Goal: Navigation & Orientation: Understand site structure

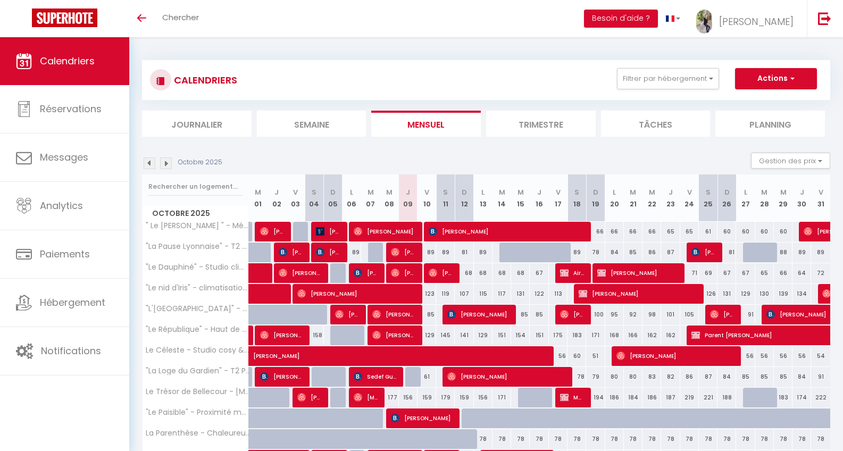
click at [289, 128] on li "Semaine" at bounding box center [312, 124] width 110 height 26
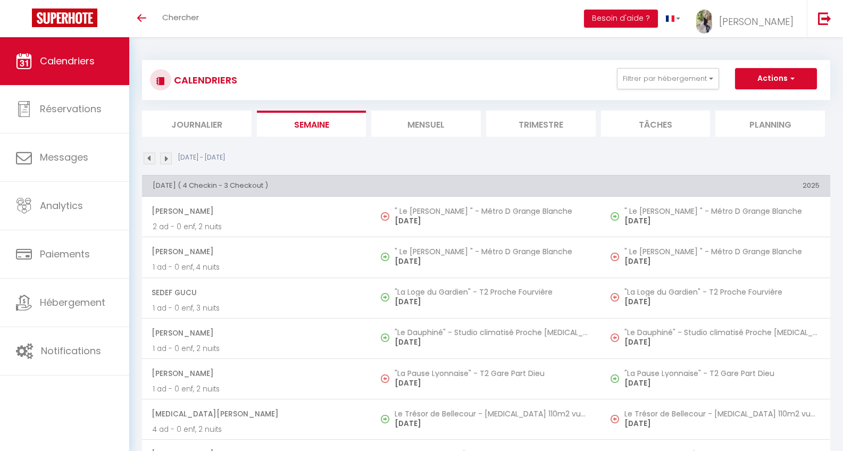
click at [165, 128] on li "Journalier" at bounding box center [197, 124] width 110 height 26
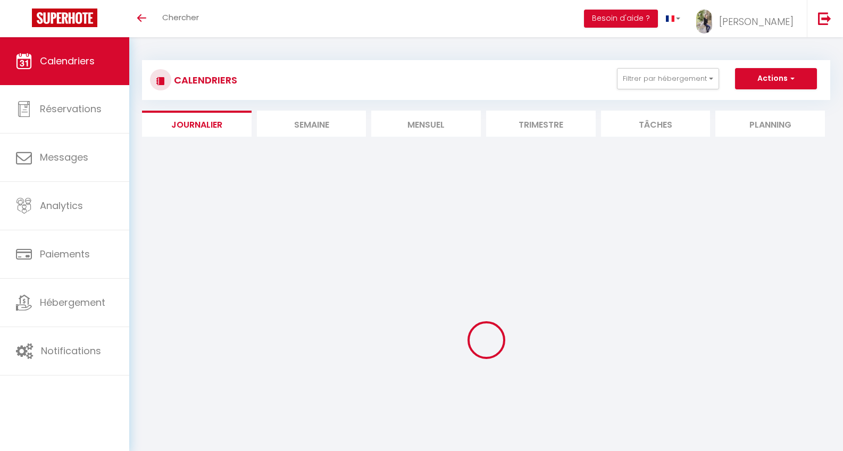
click at [415, 122] on li "Mensuel" at bounding box center [426, 124] width 110 height 26
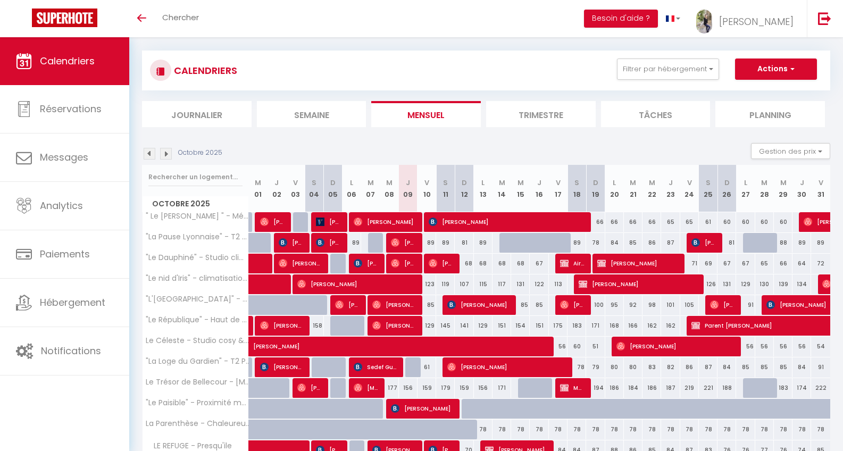
scroll to position [9, 0]
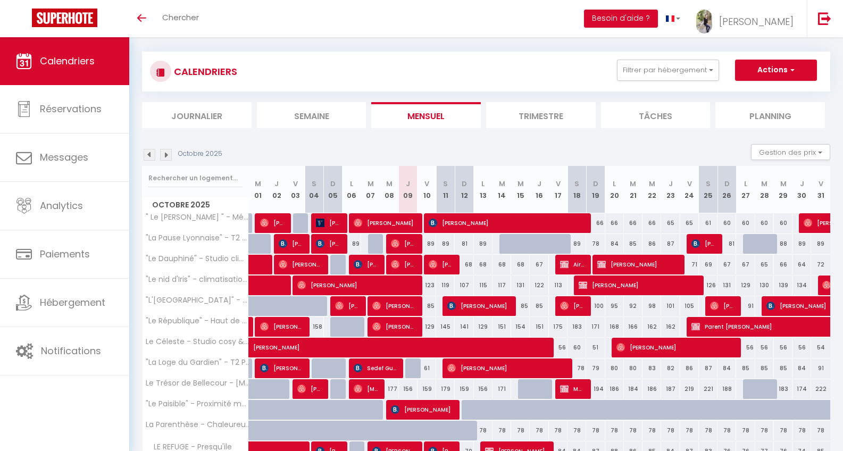
click at [166, 156] on img at bounding box center [166, 155] width 12 height 12
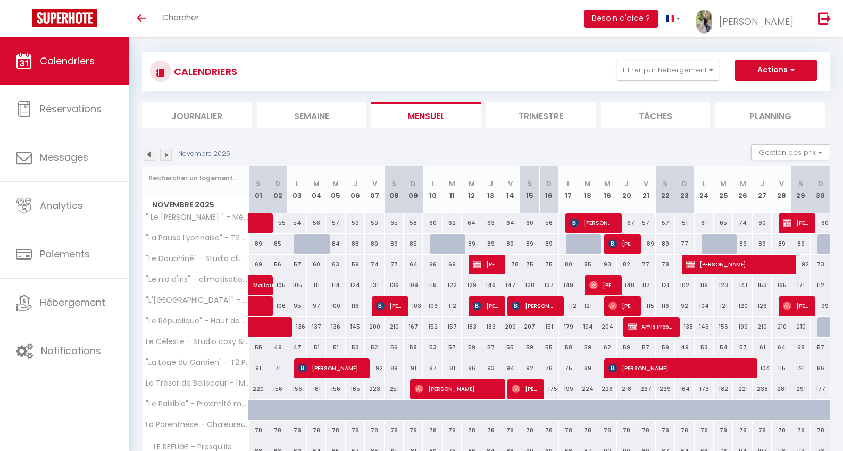
click at [149, 154] on img at bounding box center [150, 155] width 12 height 12
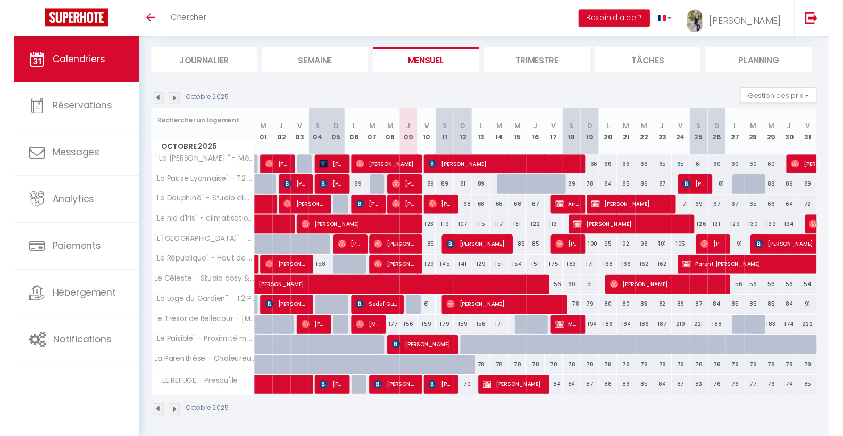
scroll to position [63, 0]
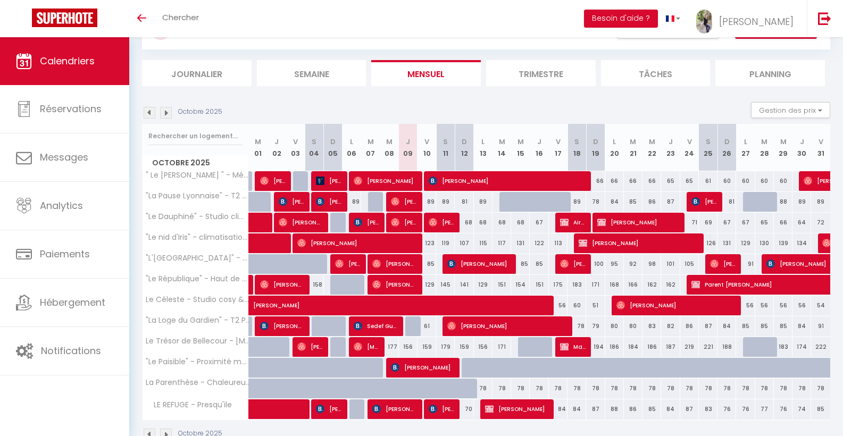
scroll to position [77, 0]
